Goal: Task Accomplishment & Management: Use online tool/utility

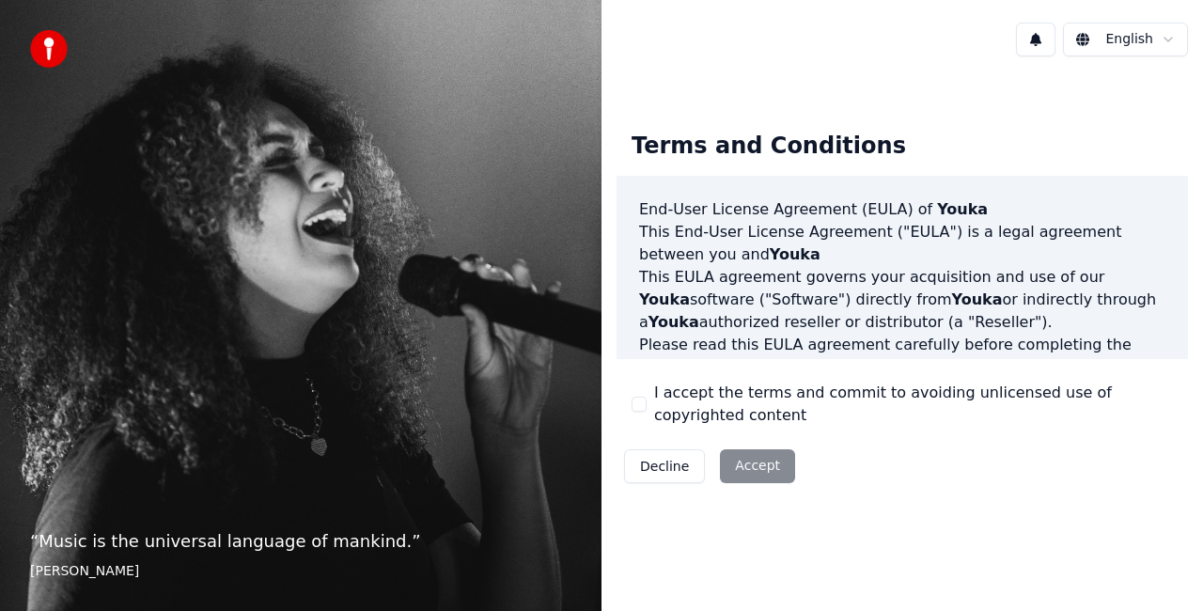
click at [645, 404] on button "I accept the terms and commit to avoiding unlicensed use of copyrighted content" at bounding box center [639, 404] width 15 height 15
click at [770, 470] on button "Accept" at bounding box center [757, 466] width 75 height 34
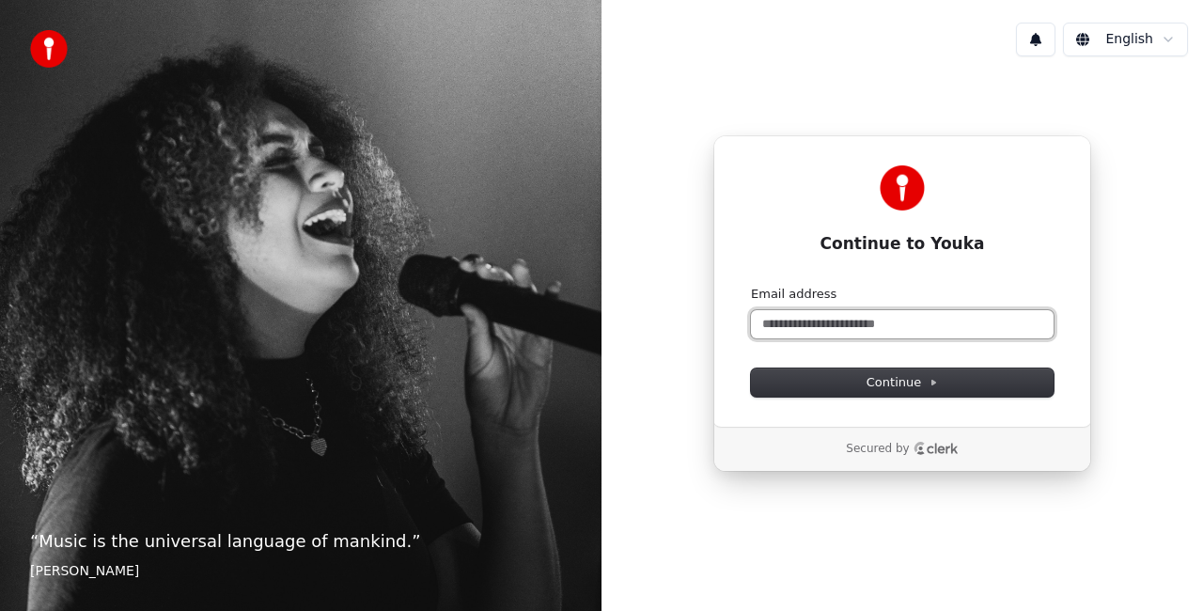
click at [794, 319] on input "Email address" at bounding box center [902, 324] width 303 height 28
click at [751, 286] on button "submit" at bounding box center [751, 286] width 0 height 0
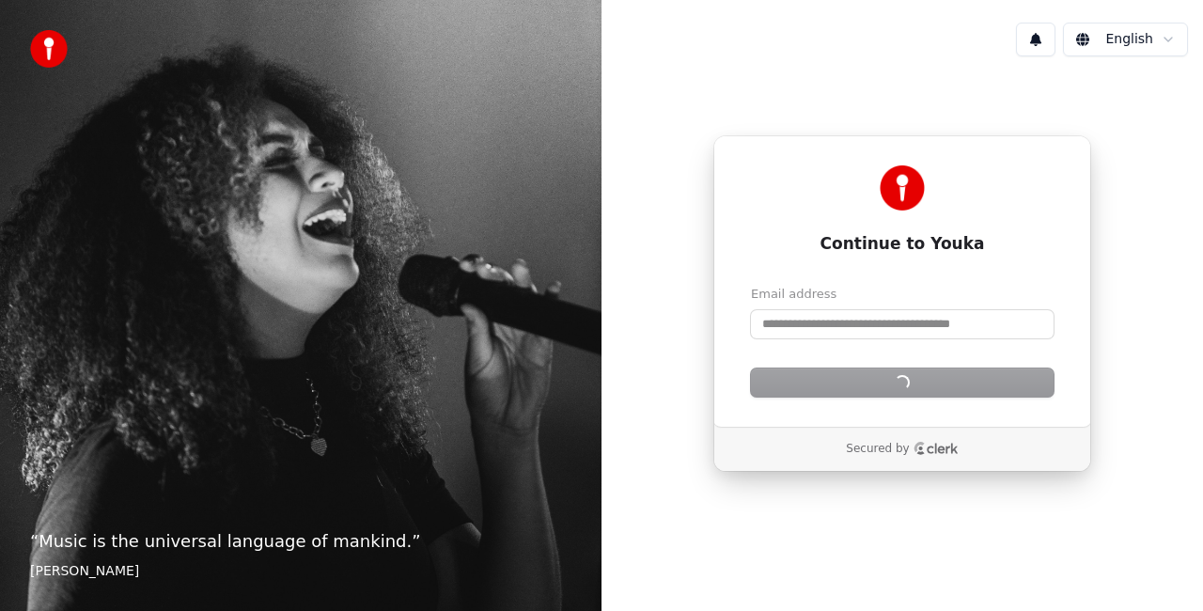
type input "**********"
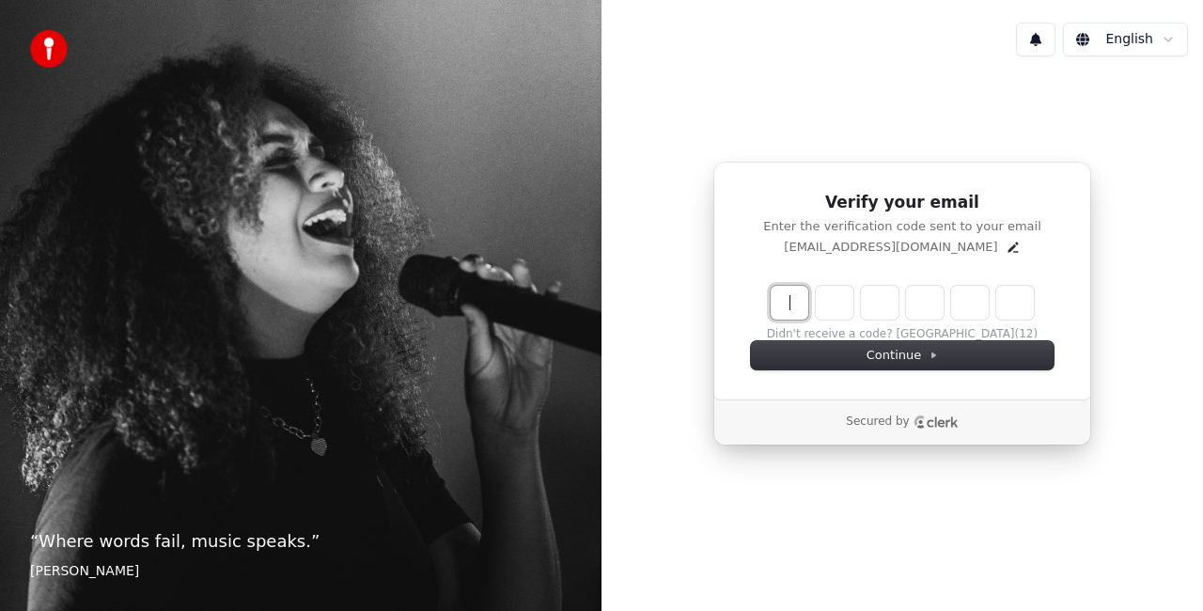
click at [794, 319] on input "Enter verification code" at bounding box center [921, 303] width 301 height 34
type input "******"
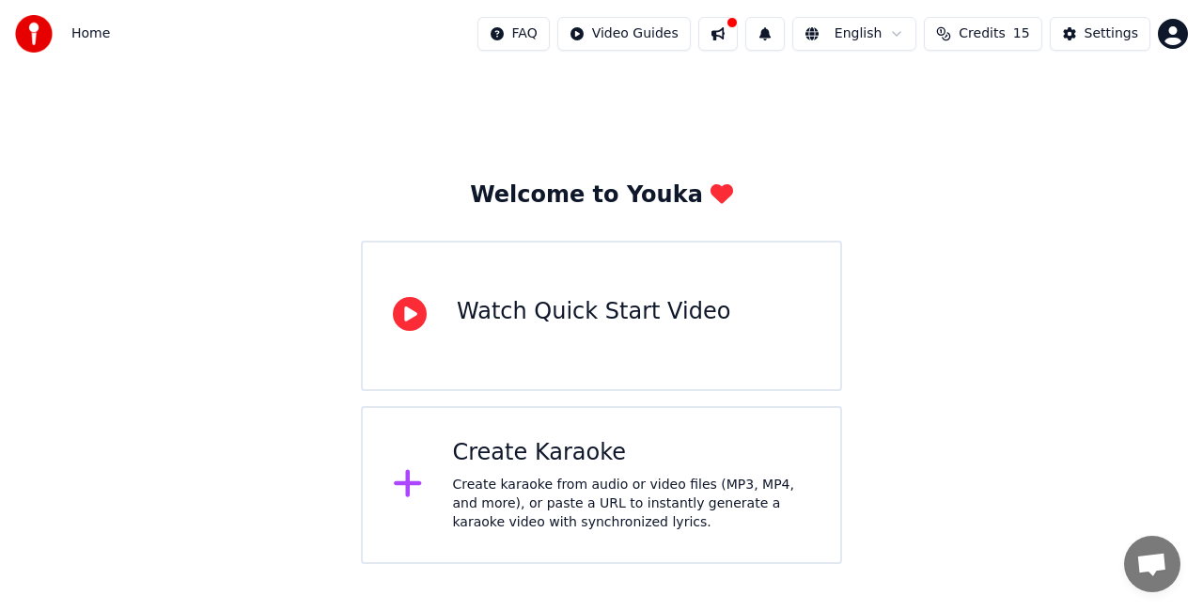
click at [638, 291] on div "Watch Quick Start Video" at bounding box center [601, 316] width 481 height 150
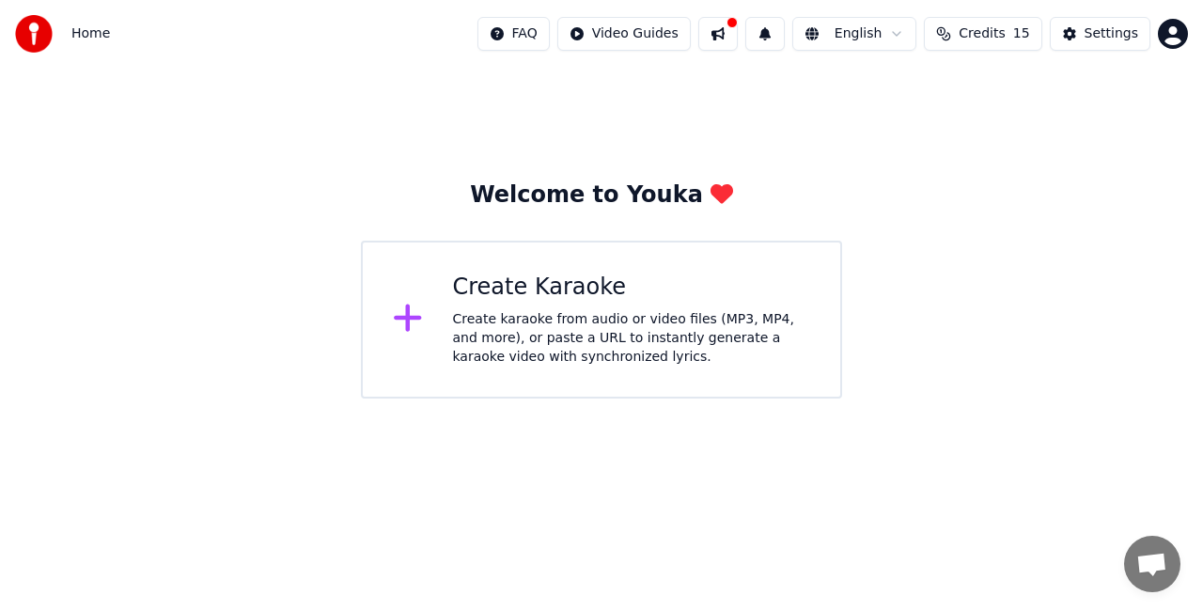
click at [656, 323] on div "Create karaoke from audio or video files (MP3, MP4, and more), or paste a URL t…" at bounding box center [632, 338] width 358 height 56
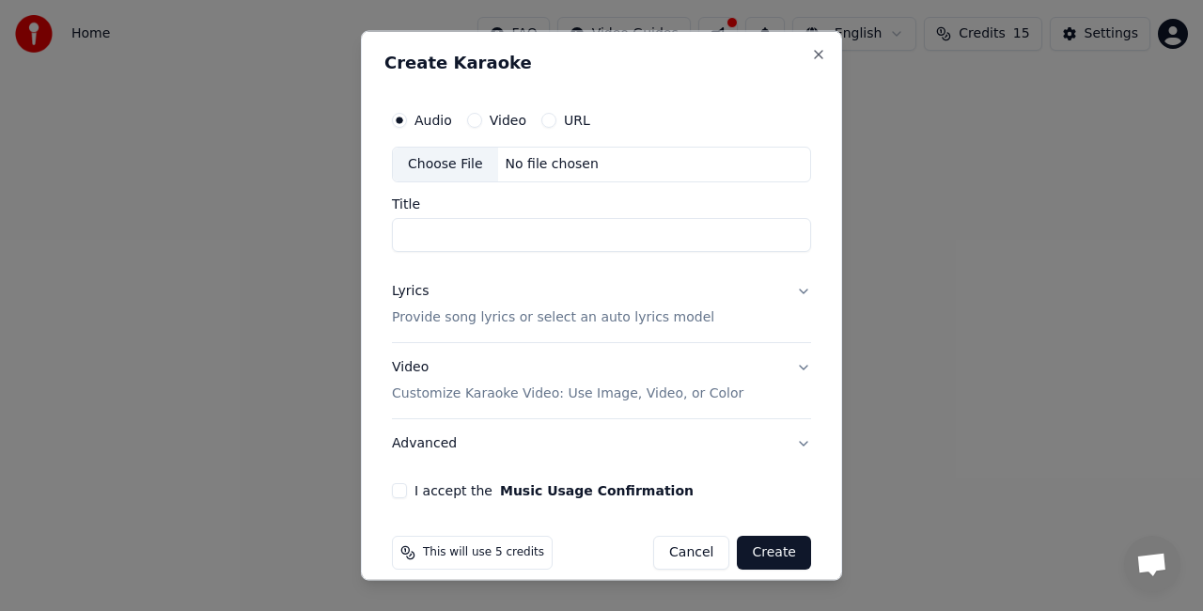
click at [550, 118] on button "URL" at bounding box center [549, 120] width 15 height 15
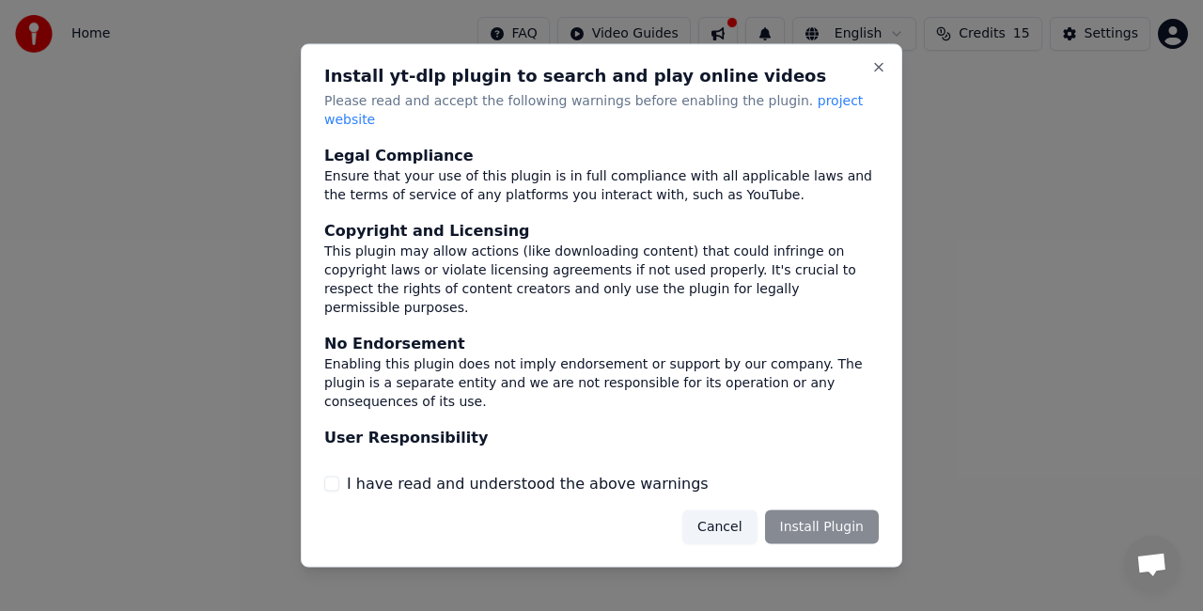
click at [882, 68] on div "Install yt-dlp plugin to search and play online videos Please read and accept t…" at bounding box center [602, 306] width 602 height 524
click at [880, 75] on button "Close" at bounding box center [879, 67] width 15 height 15
click at [873, 75] on button "Close" at bounding box center [879, 67] width 15 height 15
click at [834, 515] on div "Cancel Install Plugin" at bounding box center [781, 527] width 197 height 34
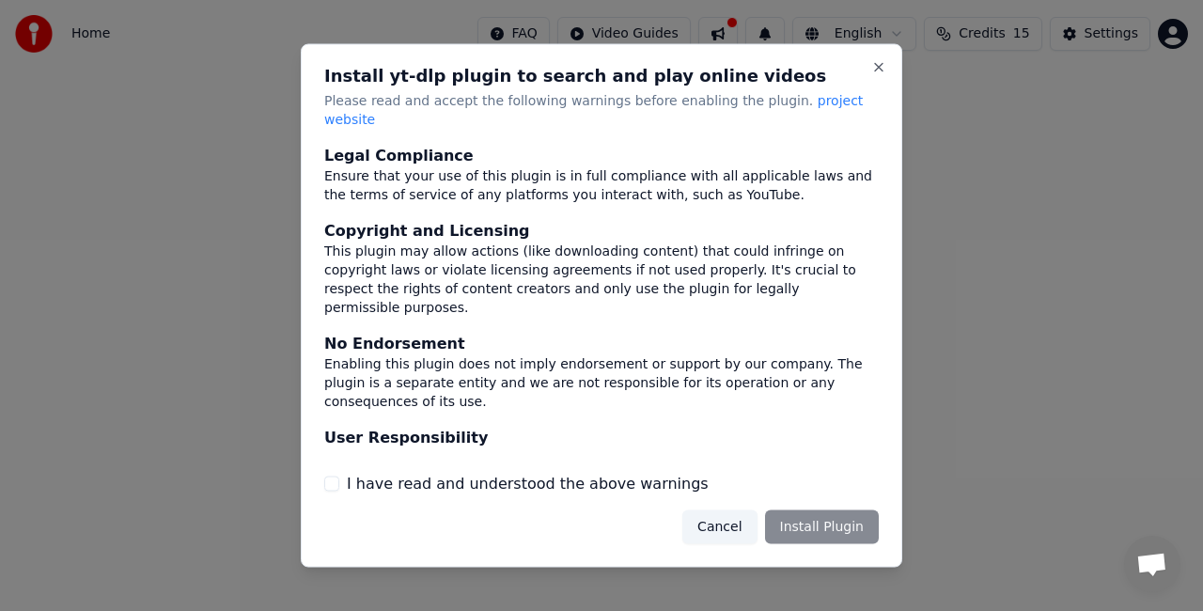
scroll to position [149, 0]
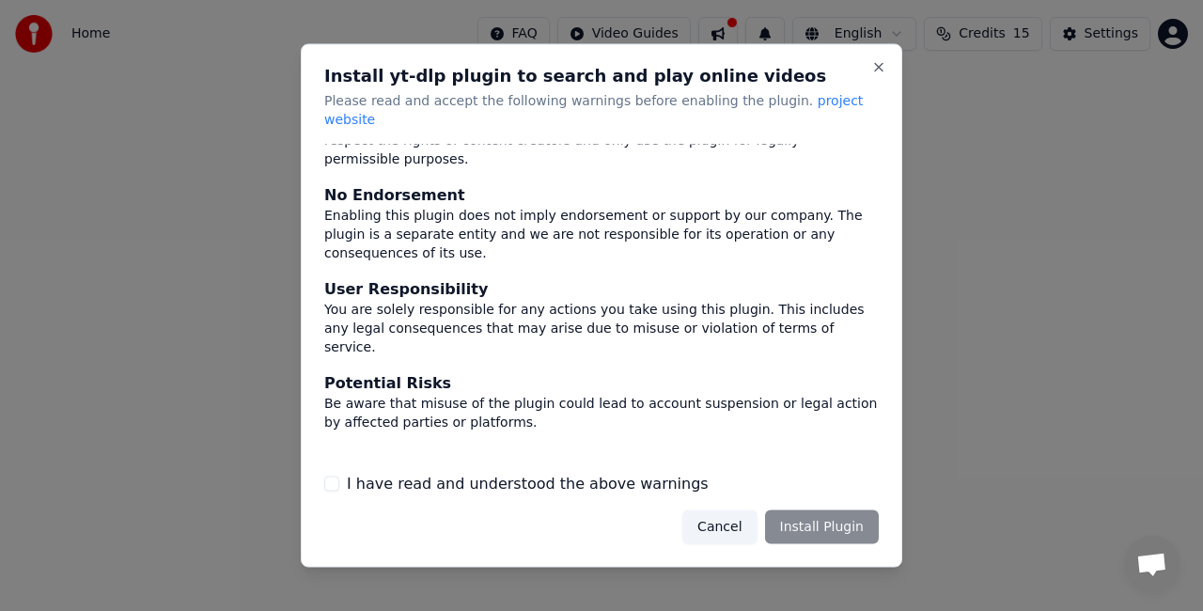
click at [870, 85] on h2 "Install yt-dlp plugin to search and play online videos" at bounding box center [601, 76] width 555 height 17
click at [876, 75] on button "Close" at bounding box center [879, 67] width 15 height 15
click at [878, 75] on button "Close" at bounding box center [879, 67] width 15 height 15
click at [733, 516] on button "Cancel" at bounding box center [720, 527] width 74 height 34
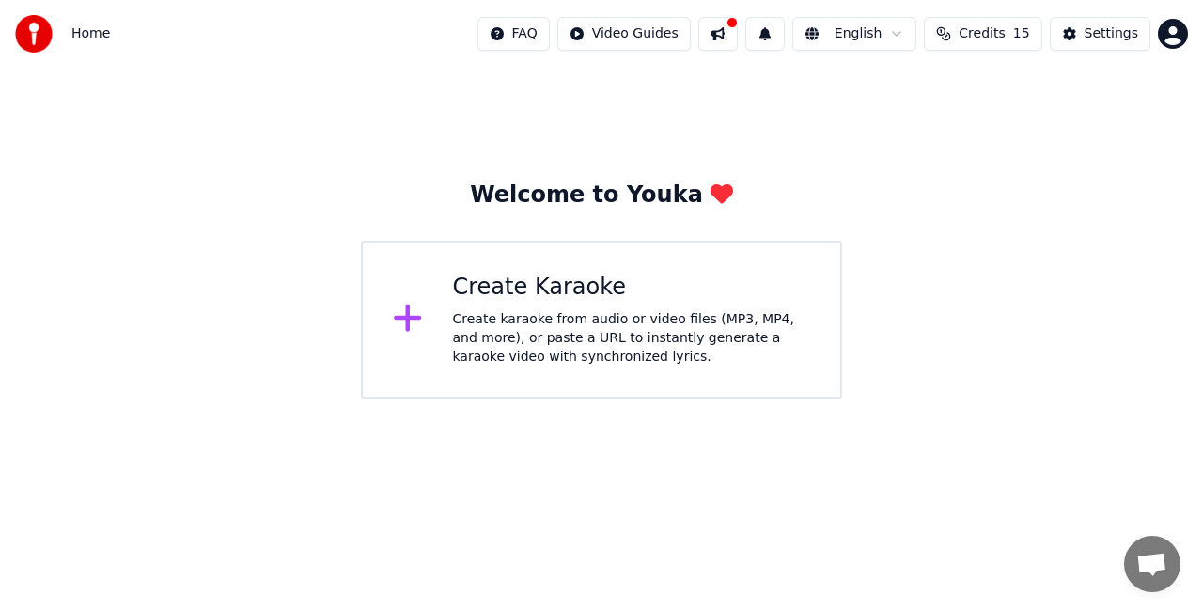
click at [521, 331] on div "Create karaoke from audio or video files (MP3, MP4, and more), or paste a URL t…" at bounding box center [632, 338] width 358 height 56
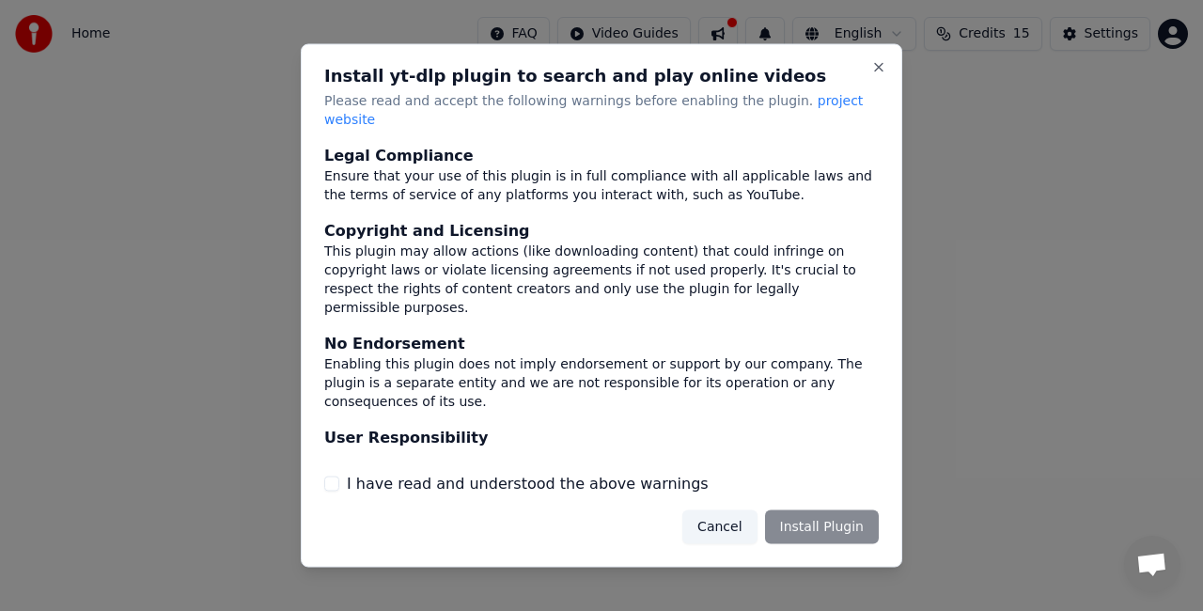
click at [332, 476] on button "I have read and understood the above warnings" at bounding box center [331, 483] width 15 height 15
click at [816, 517] on button "Install Plugin" at bounding box center [822, 527] width 114 height 34
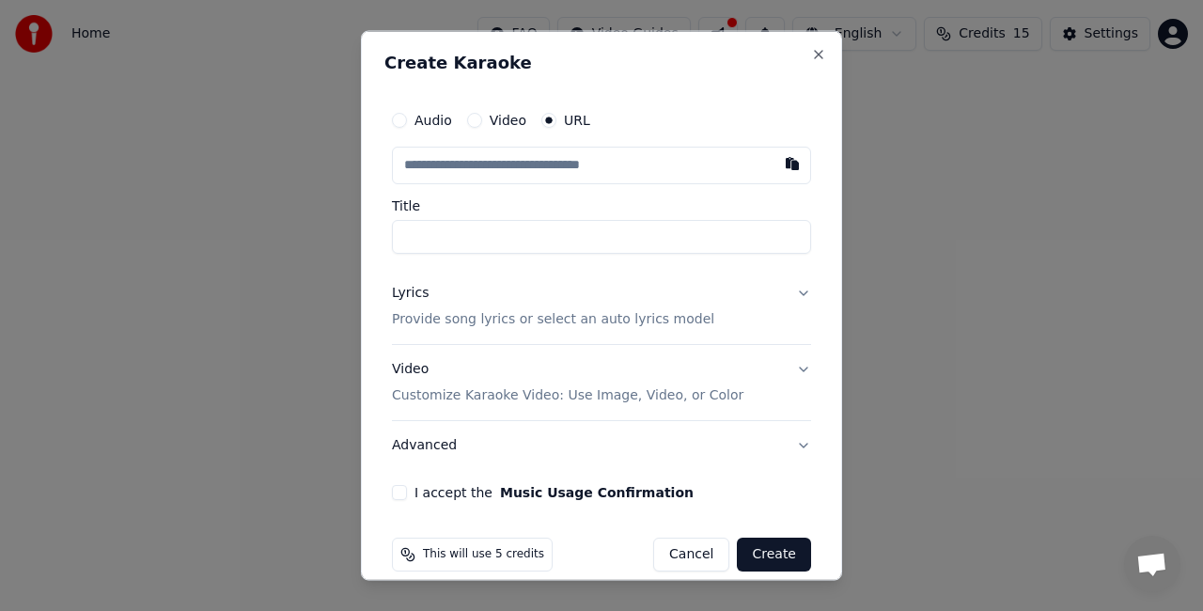
click at [488, 162] on input "text" at bounding box center [601, 166] width 419 height 38
paste input "**********"
type input "**********"
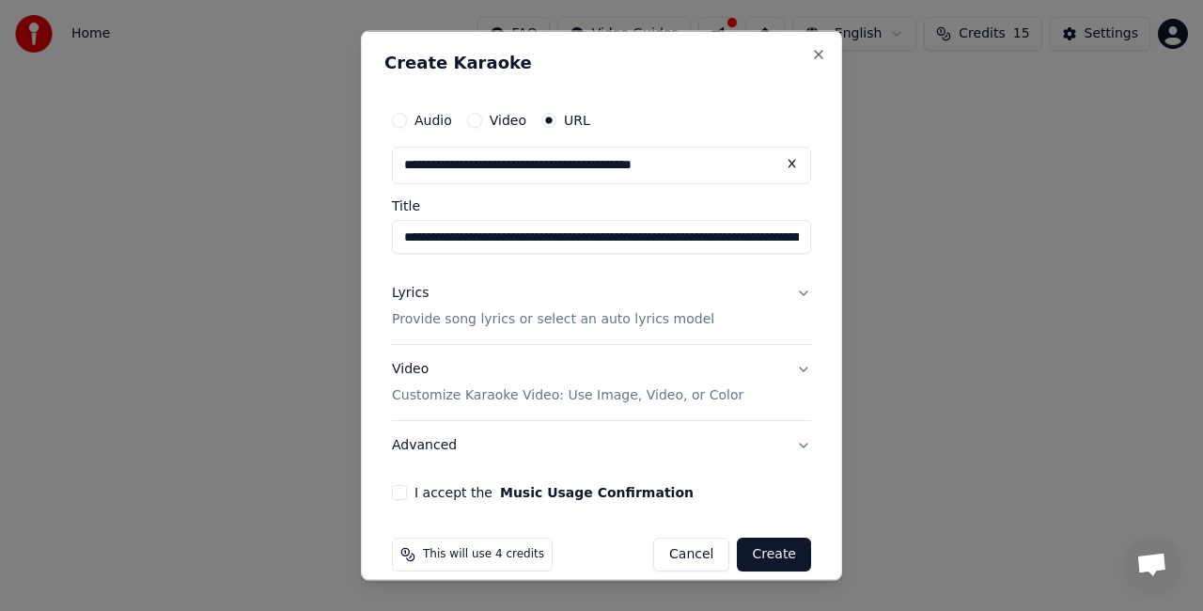
type input "**********"
click at [402, 491] on button "I accept the Music Usage Confirmation" at bounding box center [399, 491] width 15 height 15
click at [756, 549] on button "Create" at bounding box center [774, 554] width 74 height 34
type input "**********"
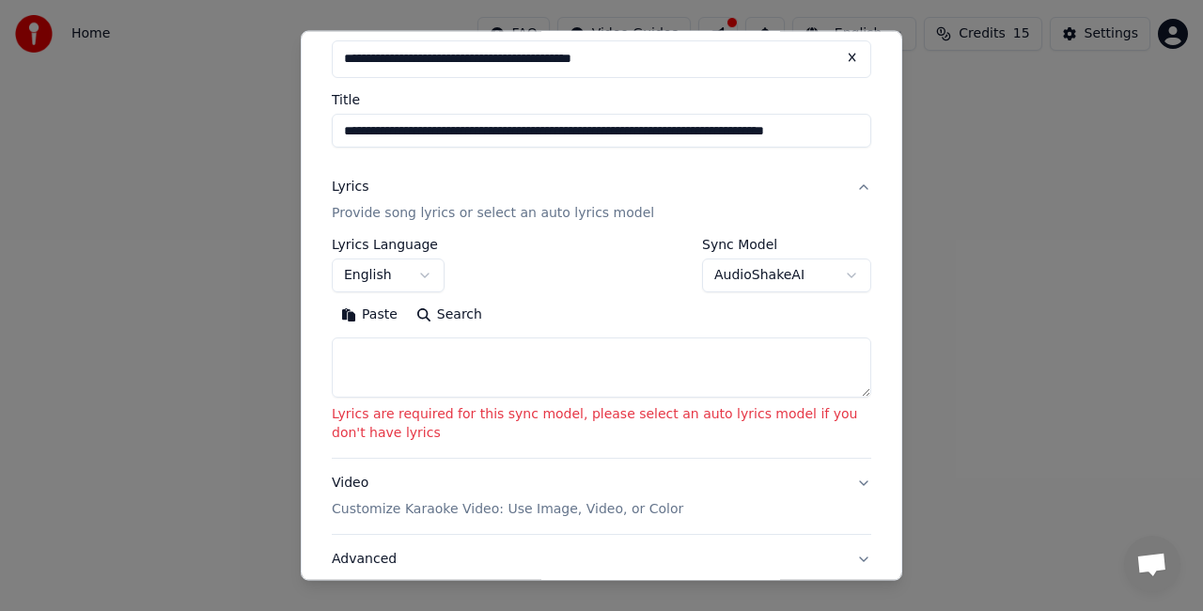
scroll to position [0, 0]
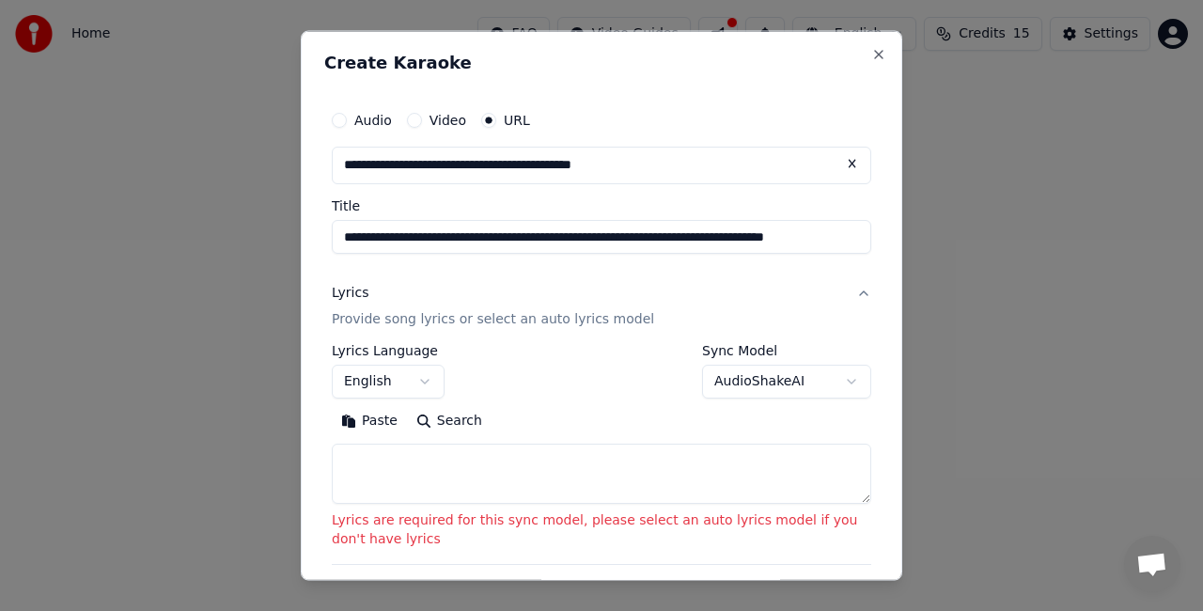
click at [557, 478] on textarea at bounding box center [602, 473] width 540 height 60
click at [439, 419] on button "Search" at bounding box center [449, 420] width 85 height 30
click at [413, 370] on button "English" at bounding box center [388, 381] width 113 height 34
click at [410, 376] on body "**********" at bounding box center [601, 199] width 1203 height 399
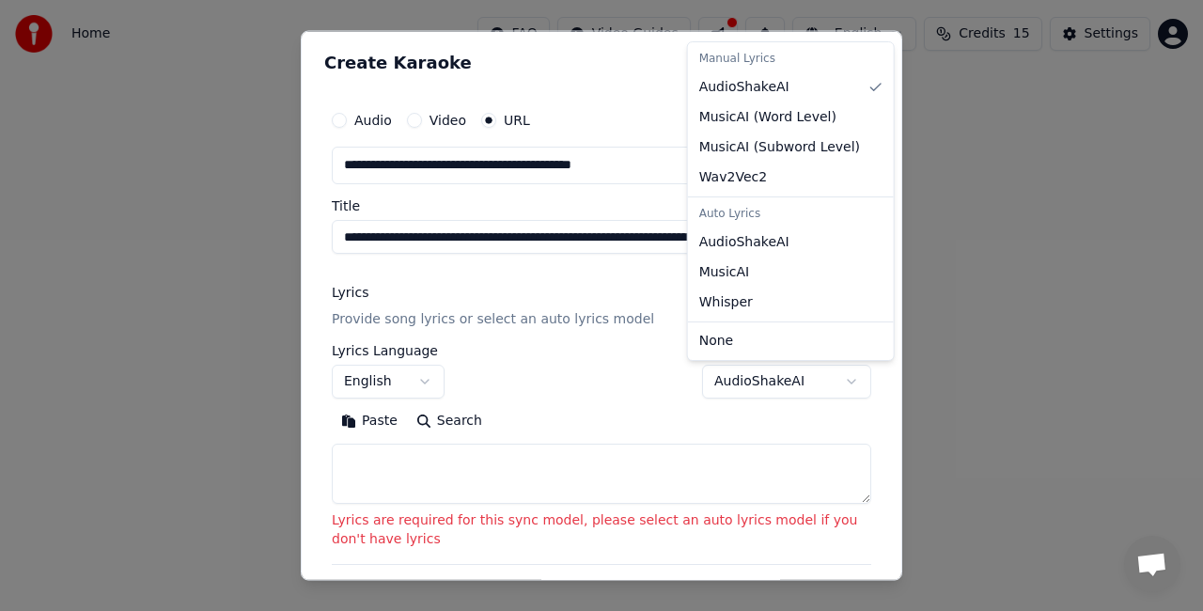
click at [733, 388] on body "**********" at bounding box center [601, 199] width 1203 height 399
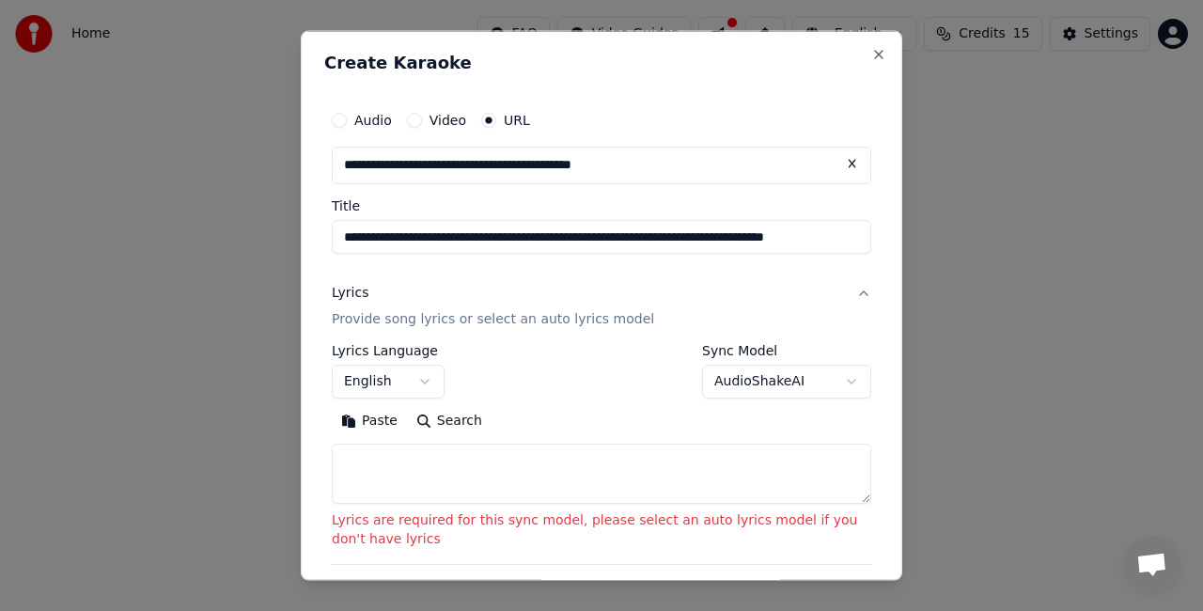
click at [538, 399] on body "**********" at bounding box center [601, 199] width 1203 height 399
click at [542, 477] on textarea at bounding box center [602, 473] width 540 height 60
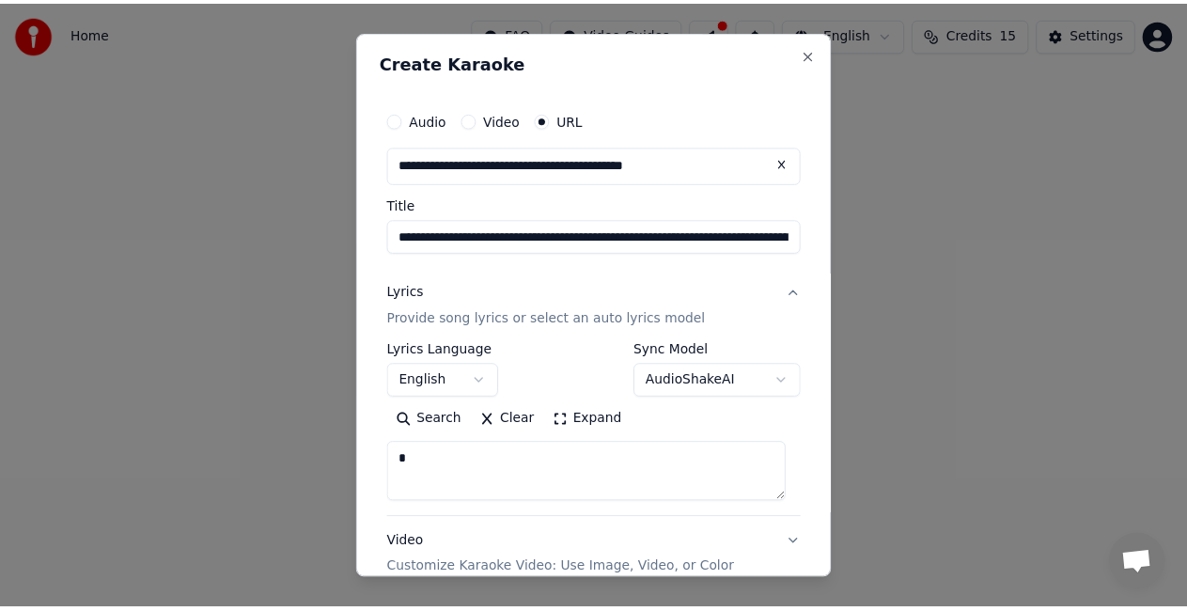
scroll to position [195, 0]
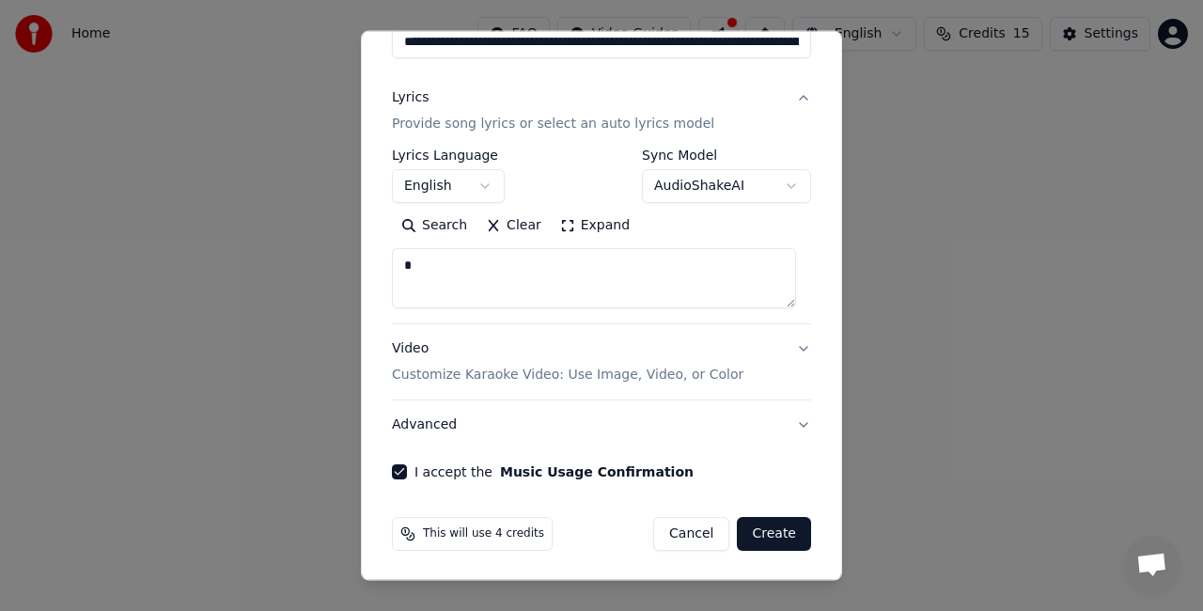
type textarea "*"
click at [768, 536] on button "Create" at bounding box center [774, 534] width 74 height 34
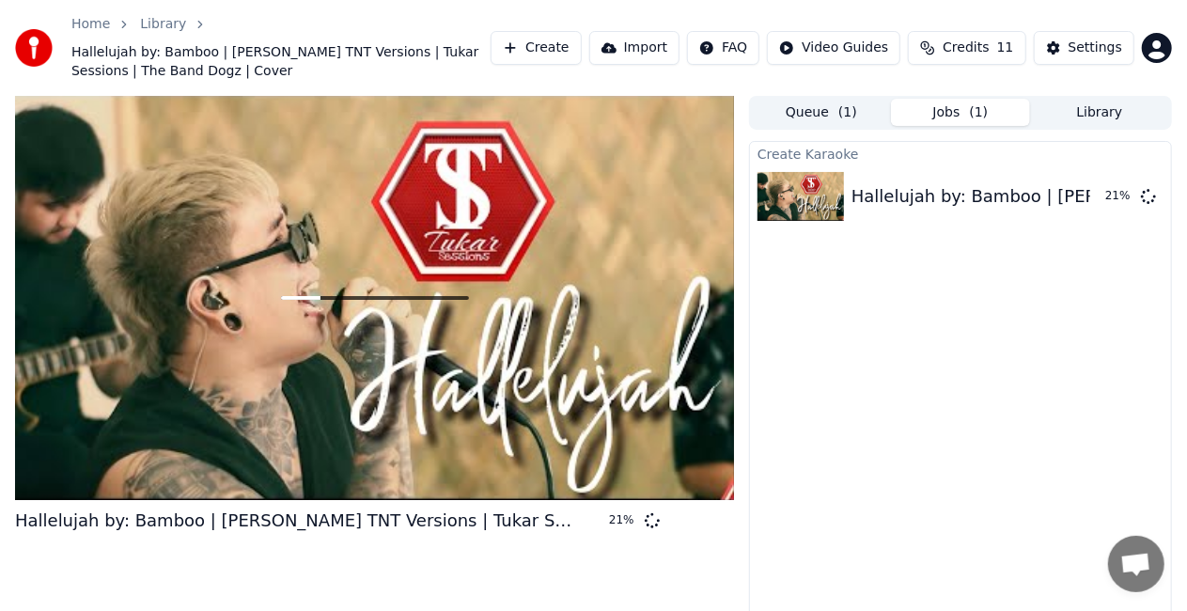
drag, startPoint x: 165, startPoint y: 284, endPoint x: 53, endPoint y: 289, distance: 112.0
click at [53, 289] on div at bounding box center [374, 298] width 719 height 404
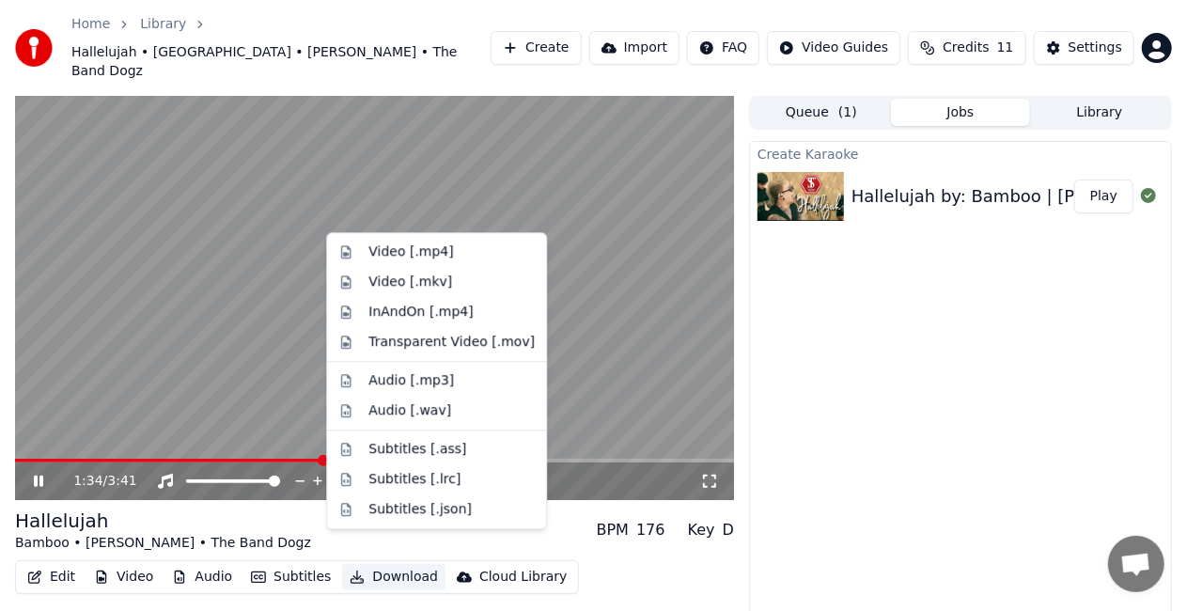
click at [385, 564] on button "Download" at bounding box center [393, 577] width 103 height 26
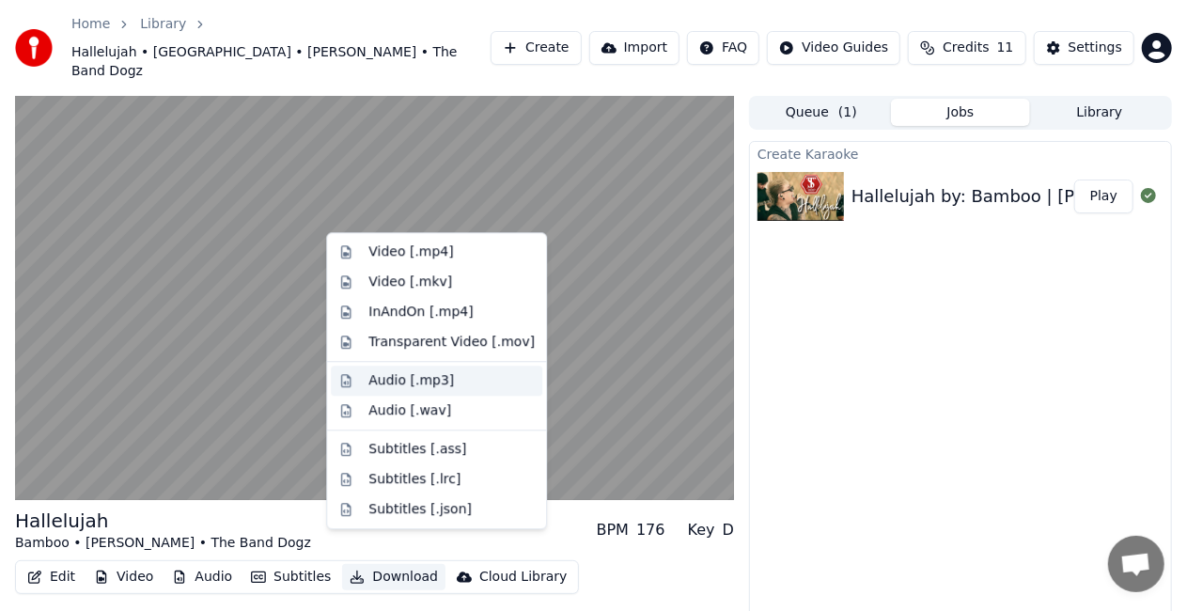
click at [417, 378] on div "Audio [.mp3]" at bounding box center [412, 380] width 86 height 19
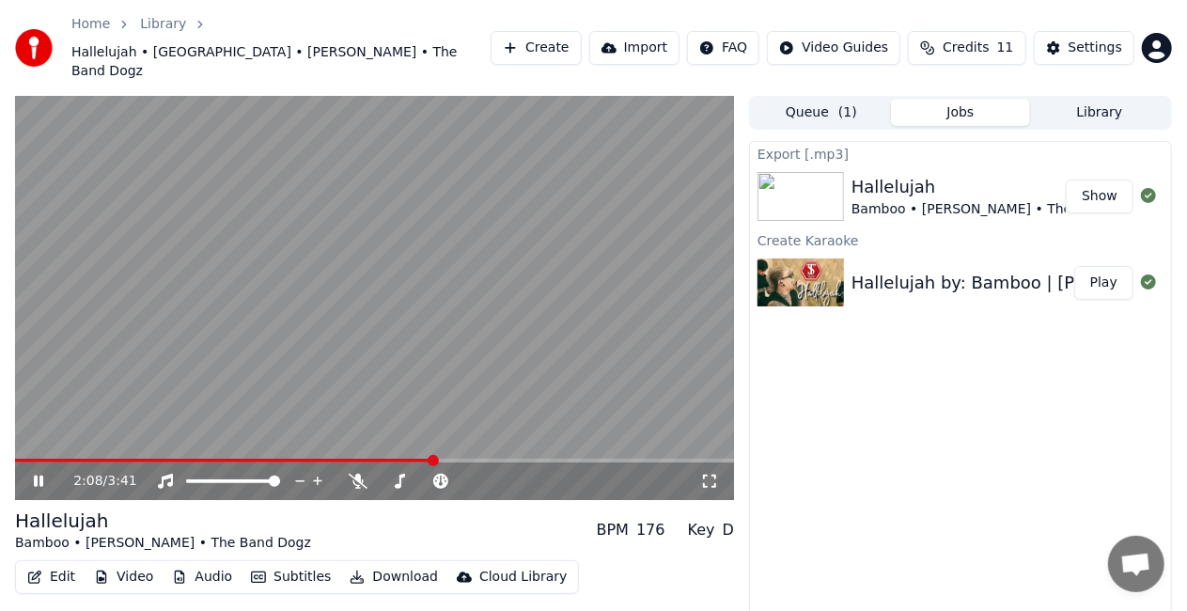
click at [529, 459] on span at bounding box center [374, 461] width 719 height 4
click at [617, 459] on span at bounding box center [374, 461] width 719 height 4
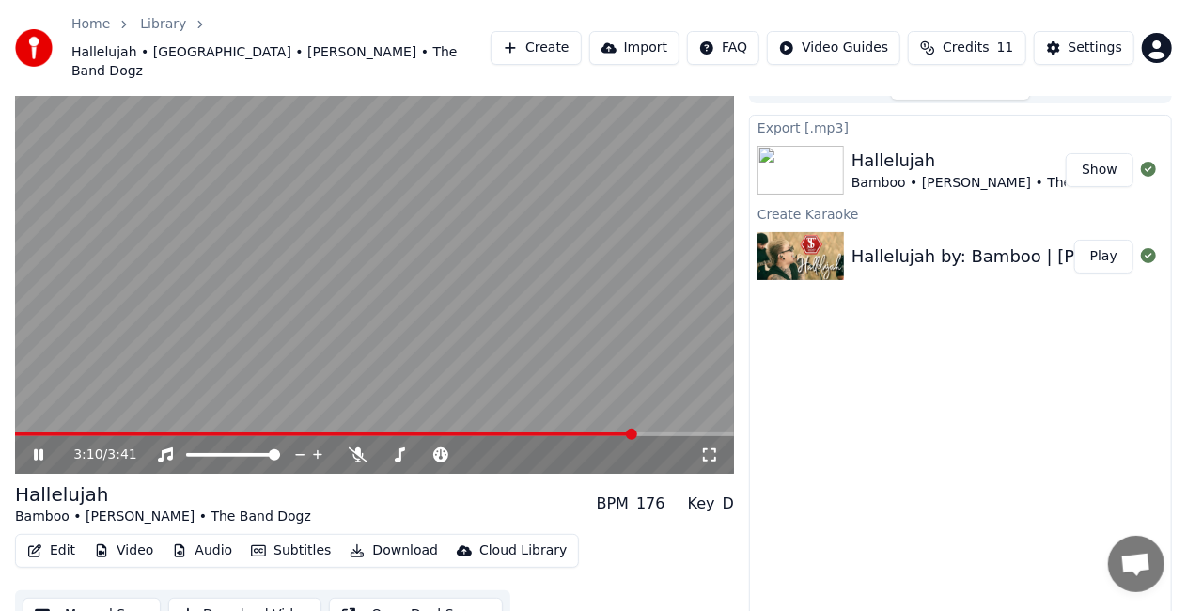
click at [961, 39] on span "Credits" at bounding box center [966, 48] width 46 height 19
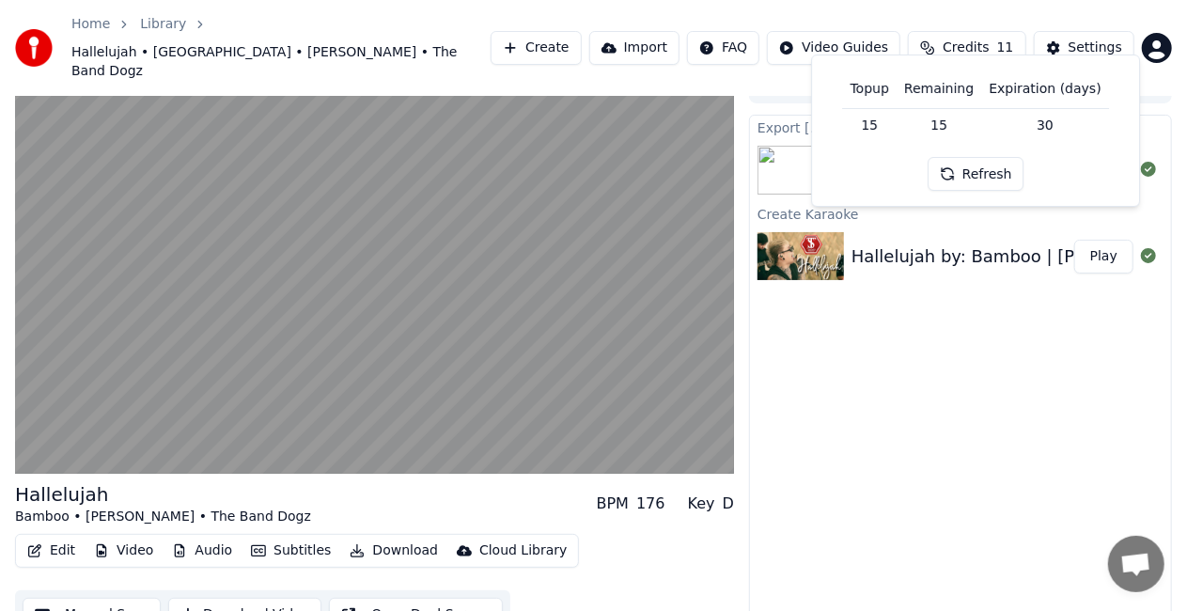
click at [967, 165] on button "Refresh" at bounding box center [976, 174] width 97 height 34
